Goal: Task Accomplishment & Management: Use online tool/utility

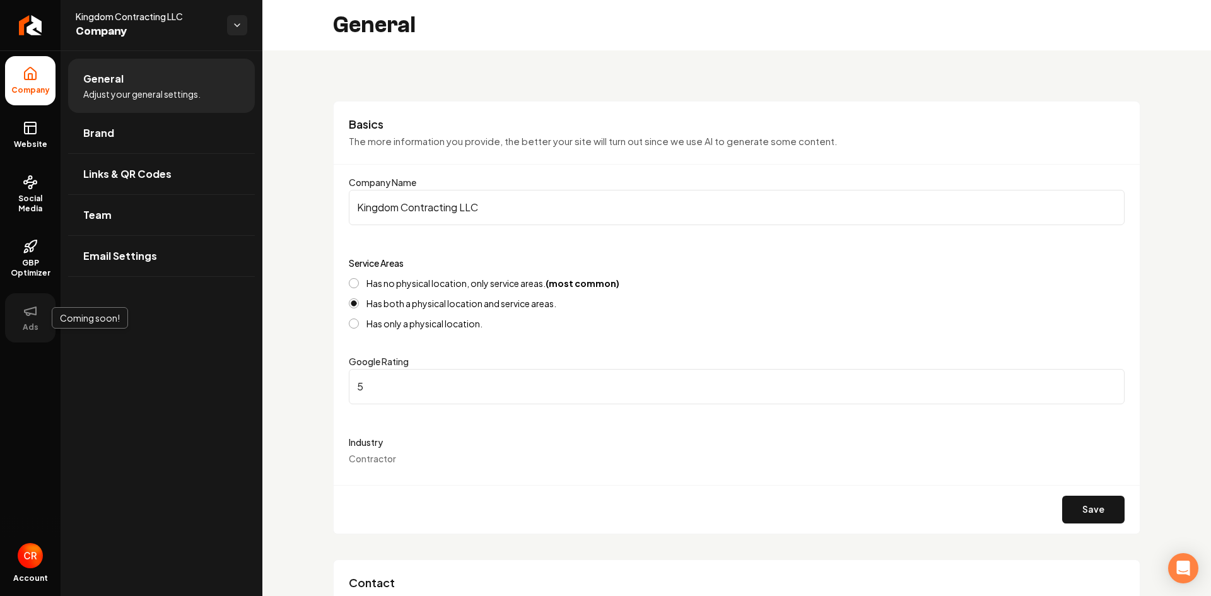
click at [40, 315] on button "Ads" at bounding box center [30, 317] width 50 height 49
click at [33, 153] on link "Website" at bounding box center [30, 134] width 50 height 49
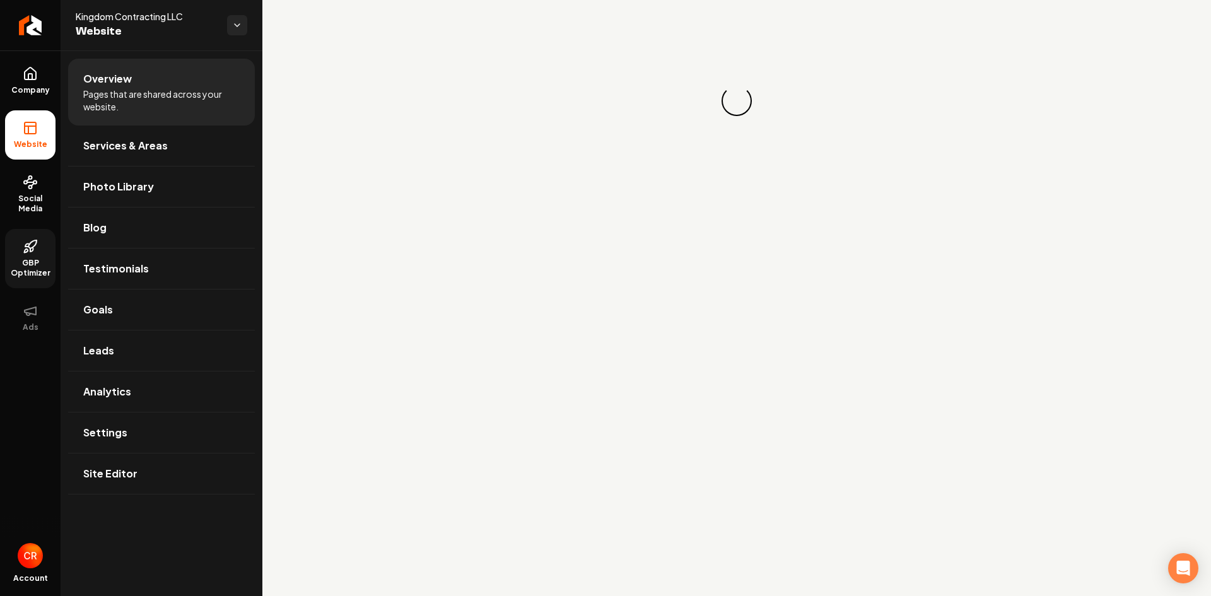
click at [33, 264] on span "GBP Optimizer" at bounding box center [30, 268] width 50 height 20
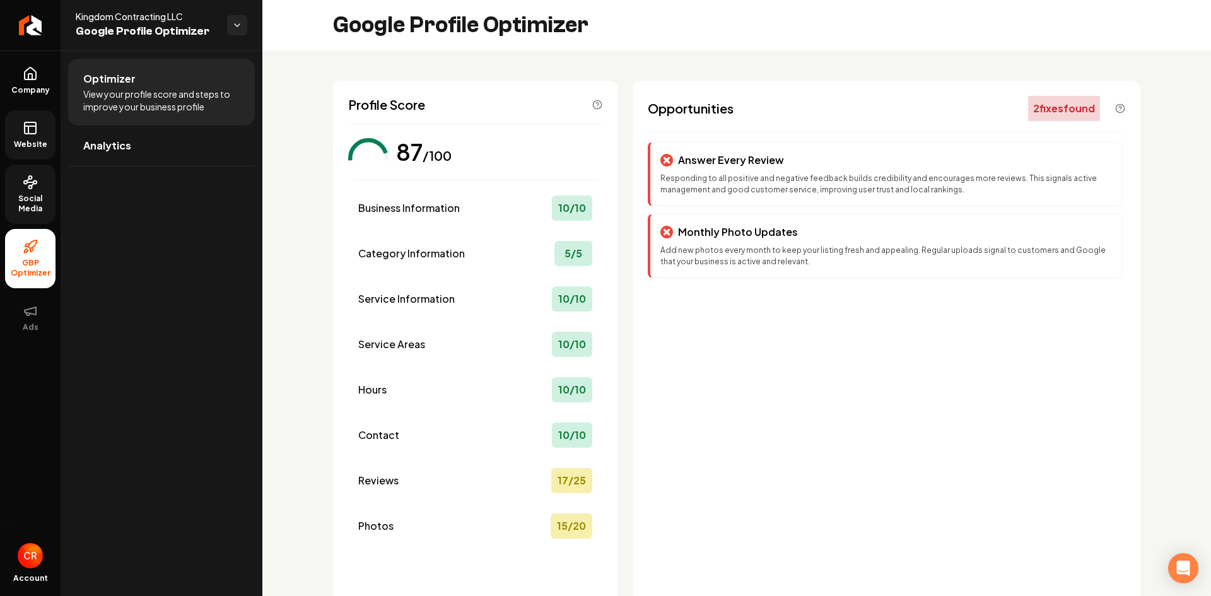
click at [30, 176] on circle at bounding box center [30, 177] width 3 height 3
